Goal: Find specific page/section: Find specific page/section

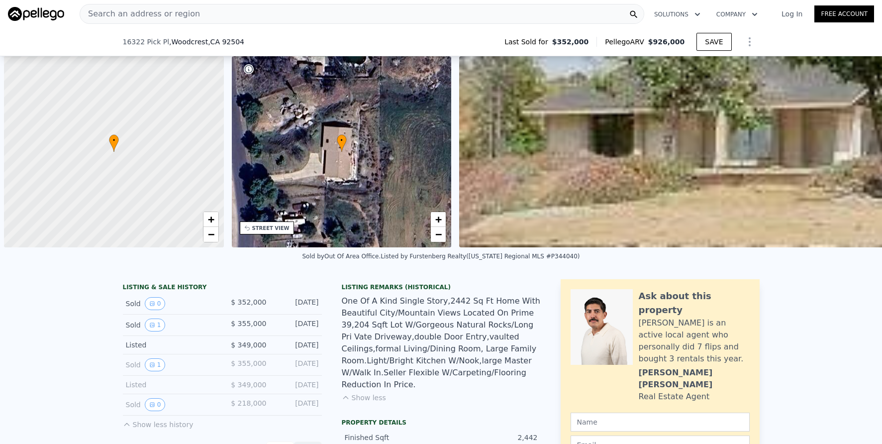
scroll to position [0, 455]
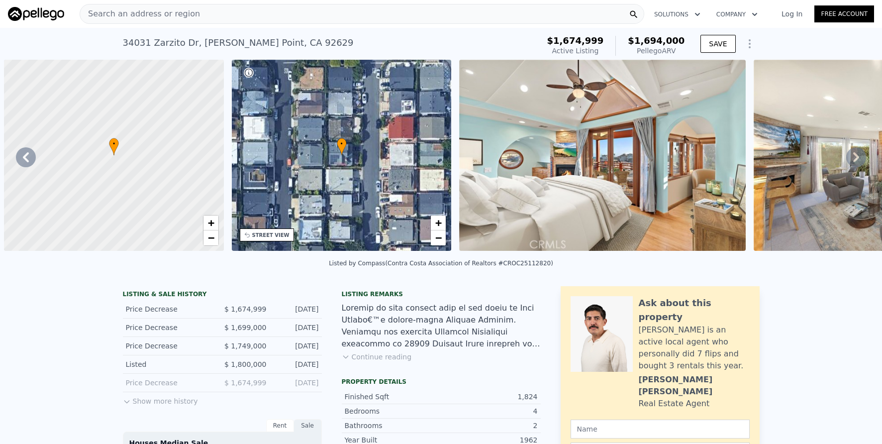
scroll to position [0, 478]
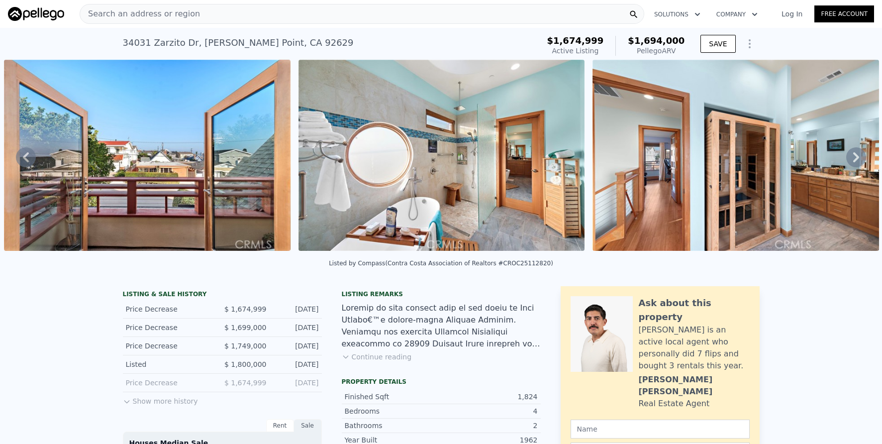
click at [238, 11] on div "Search an address or region" at bounding box center [362, 14] width 565 height 20
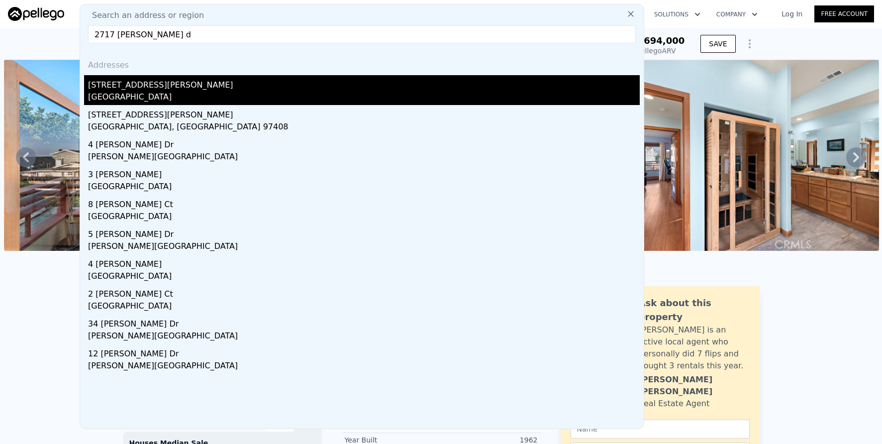
type input "2717 [PERSON_NAME] d"
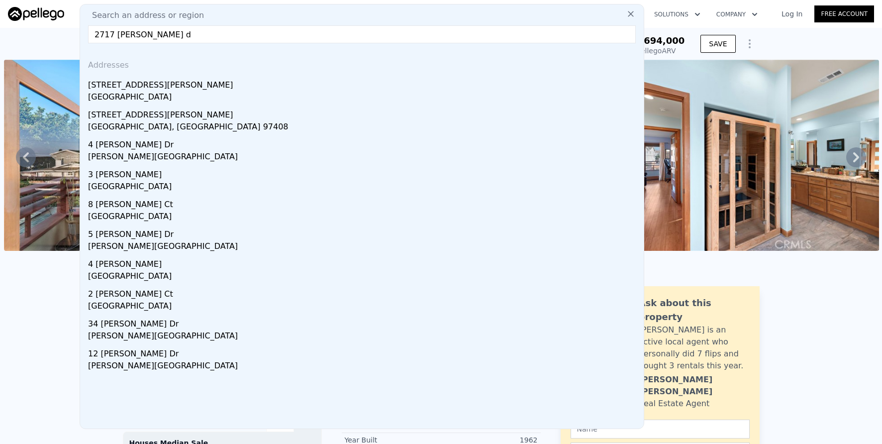
click at [205, 85] on div "[STREET_ADDRESS][PERSON_NAME]" at bounding box center [364, 83] width 552 height 16
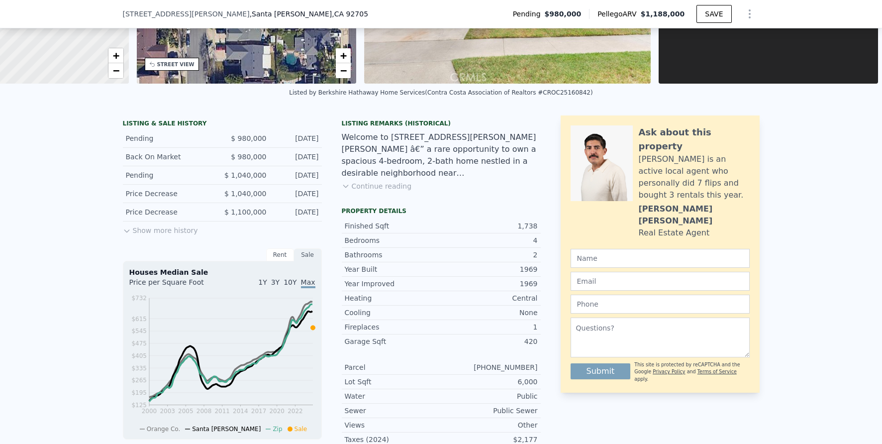
scroll to position [202, 0]
